Goal: Navigation & Orientation: Find specific page/section

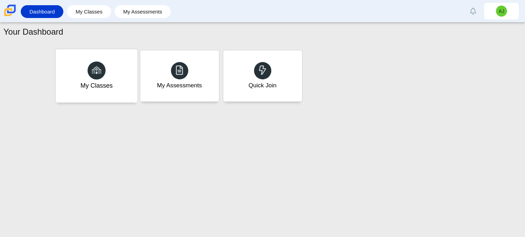
click at [114, 65] on div "My Classes" at bounding box center [96, 75] width 82 height 53
